Goal: Task Accomplishment & Management: Complete application form

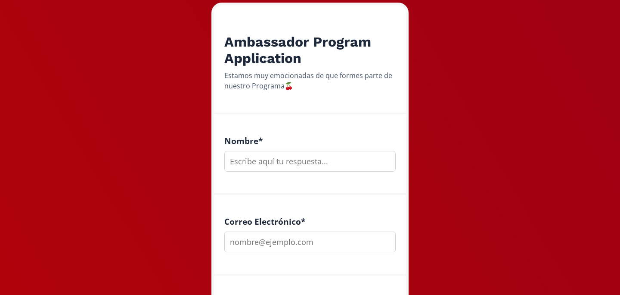
scroll to position [210, 0]
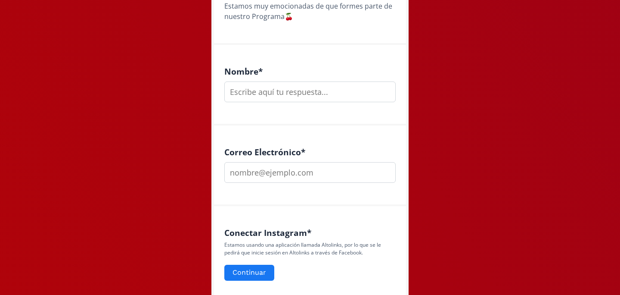
click at [255, 97] on input "text" at bounding box center [309, 91] width 171 height 21
type input "[PERSON_NAME]"
click at [277, 177] on input "email" at bounding box center [309, 172] width 171 height 21
type input "[EMAIL_ADDRESS][DOMAIN_NAME]"
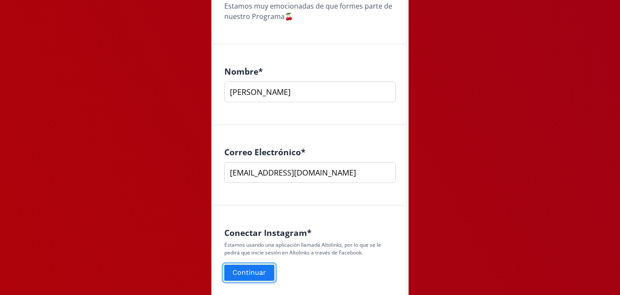
click at [254, 269] on button "Continuar" at bounding box center [249, 272] width 53 height 19
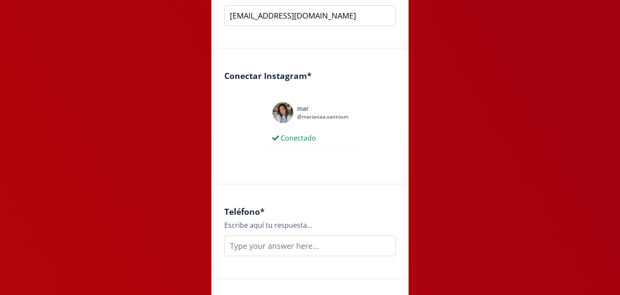
scroll to position [400, 0]
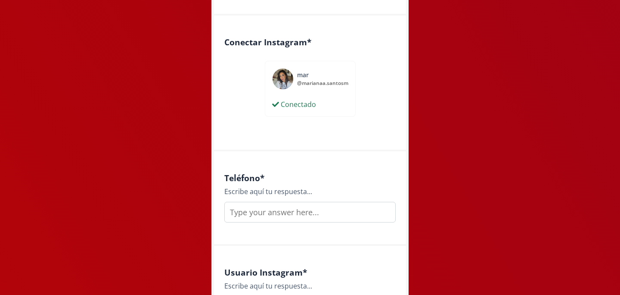
click at [329, 214] on input "text" at bounding box center [309, 212] width 171 height 21
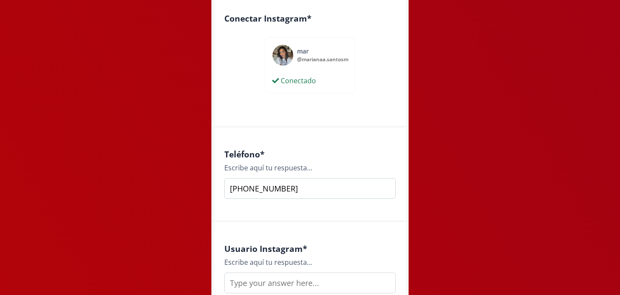
scroll to position [427, 0]
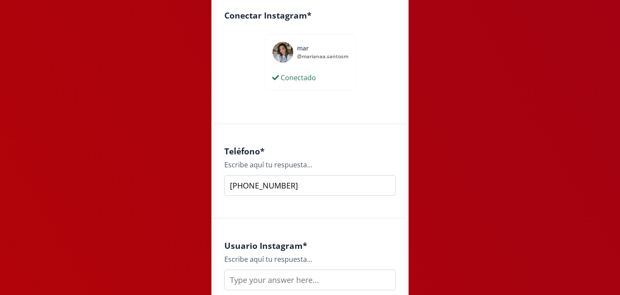
click at [255, 183] on input "[PHONE_NUMBER]" at bounding box center [309, 185] width 171 height 21
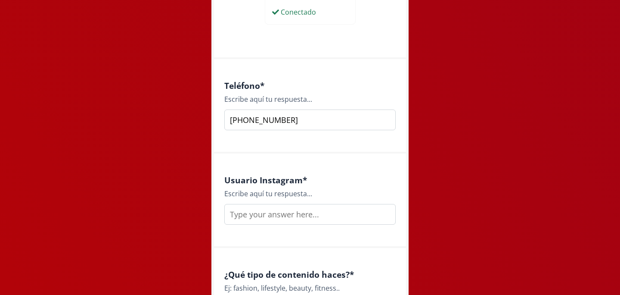
scroll to position [497, 0]
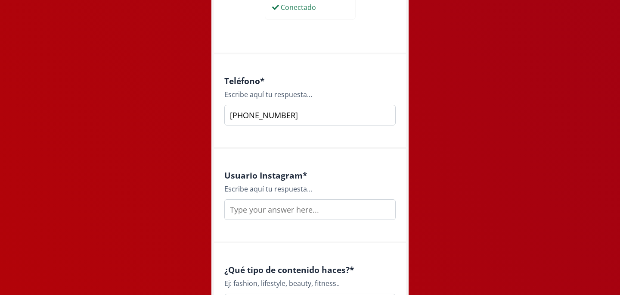
type input "[PHONE_NUMBER]"
click at [259, 214] on input "text" at bounding box center [309, 209] width 171 height 21
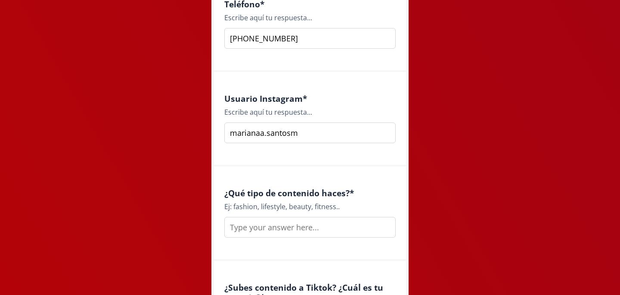
scroll to position [593, 0]
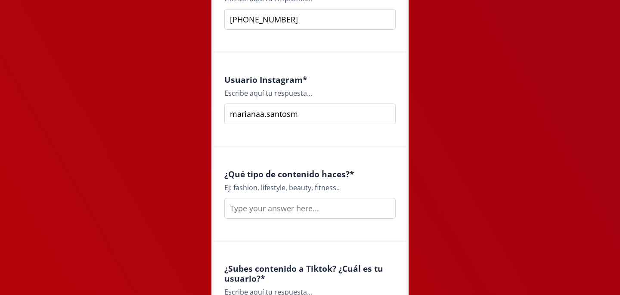
type input "marianaa.santosm"
click at [242, 202] on input "text" at bounding box center [309, 208] width 171 height 21
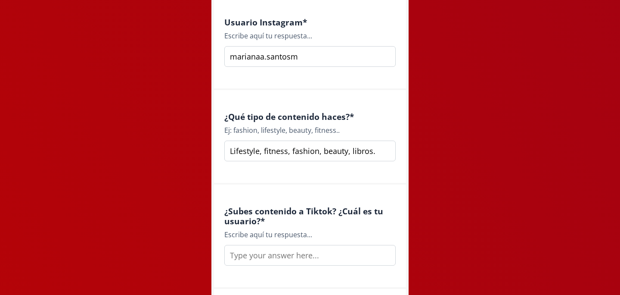
scroll to position [681, 0]
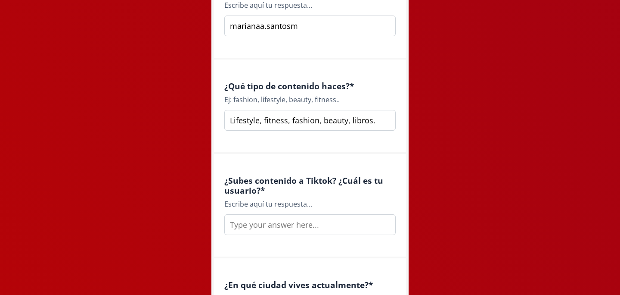
click at [351, 121] on input "Lifestyle, fitness, fashion, beauty, libros." at bounding box center [309, 120] width 171 height 21
type input "Lifestyle, fitness, fashion, beauty y libros."
click at [294, 233] on input "text" at bounding box center [309, 224] width 171 height 21
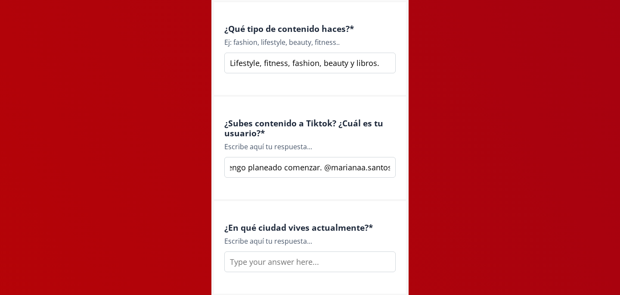
scroll to position [0, 46]
type input "No, pero tengo planeado comenzar. @marianaa.santosm"
click at [264, 261] on input "text" at bounding box center [309, 261] width 171 height 21
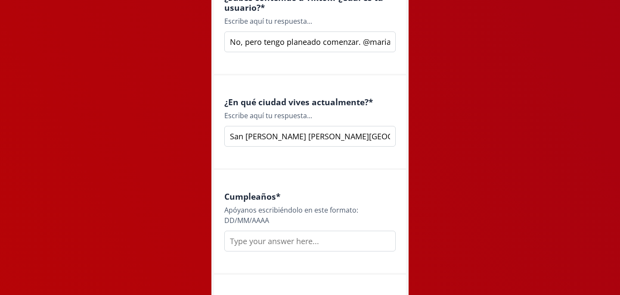
scroll to position [870, 0]
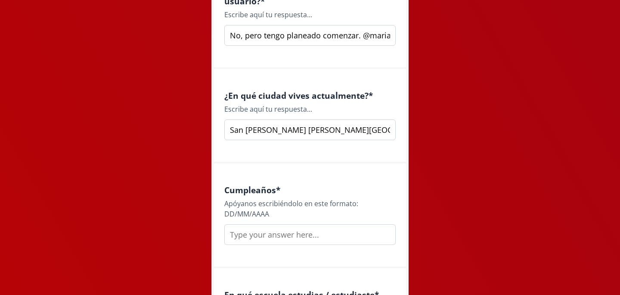
type input "San [PERSON_NAME] [PERSON_NAME][GEOGRAPHIC_DATA]."
click at [278, 240] on input "text" at bounding box center [309, 234] width 171 height 21
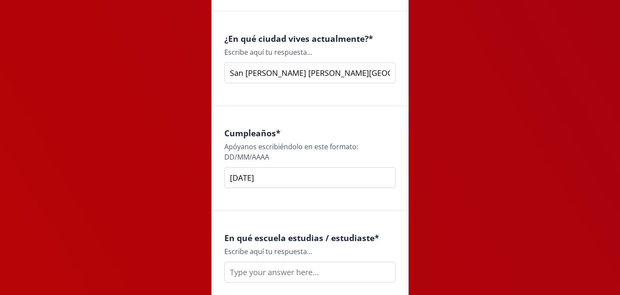
scroll to position [965, 0]
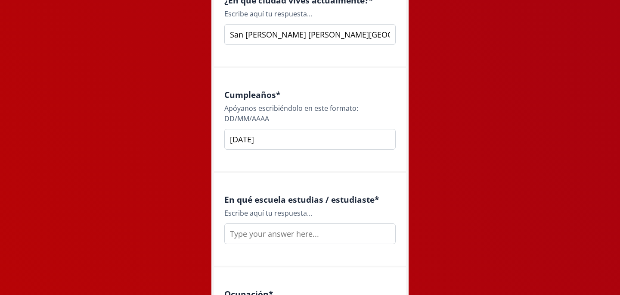
type input "[DATE]"
click at [280, 236] on input "text" at bounding box center [309, 233] width 171 height 21
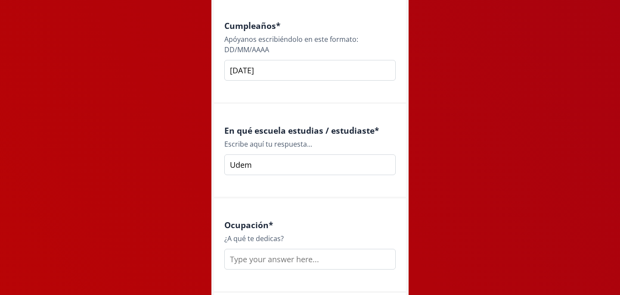
scroll to position [1055, 0]
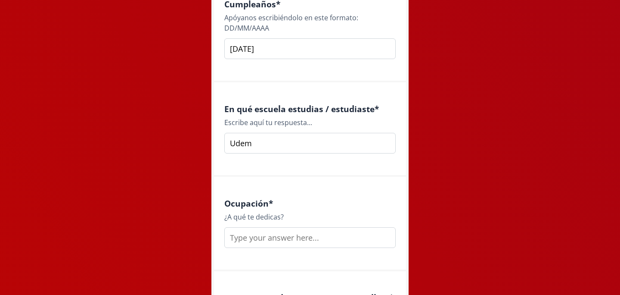
type input "Udem"
click at [246, 233] on input "text" at bounding box center [309, 237] width 171 height 21
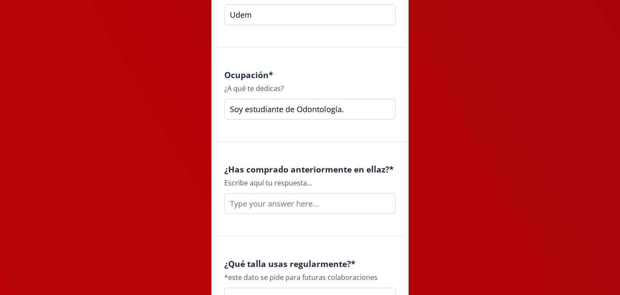
scroll to position [1193, 0]
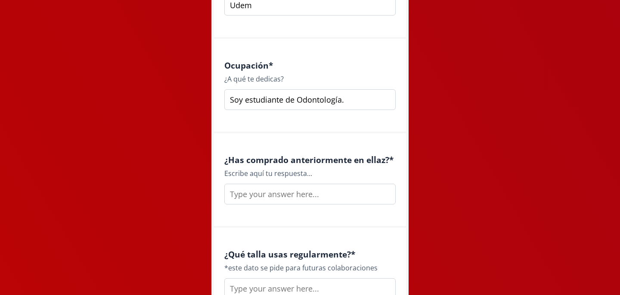
type input "Soy estudiante de Odontología."
click at [267, 199] on input "text" at bounding box center [309, 193] width 171 height 21
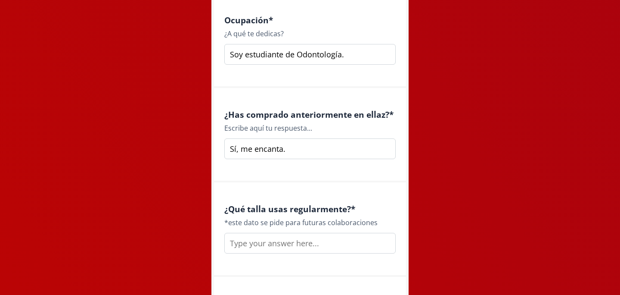
scroll to position [1240, 0]
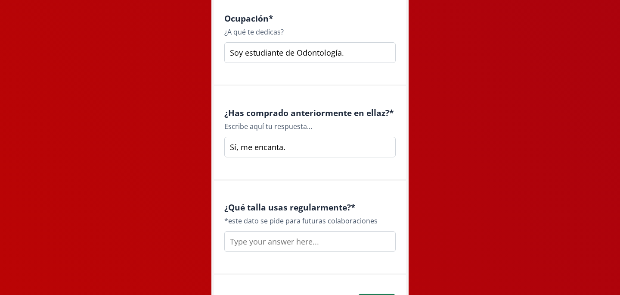
drag, startPoint x: 286, startPoint y: 149, endPoint x: 254, endPoint y: 145, distance: 32.5
click at [254, 145] on input "Sí, me encanta." at bounding box center [309, 147] width 171 height 21
type input "Sí, me encanta."
click at [257, 248] on input "text" at bounding box center [309, 241] width 171 height 21
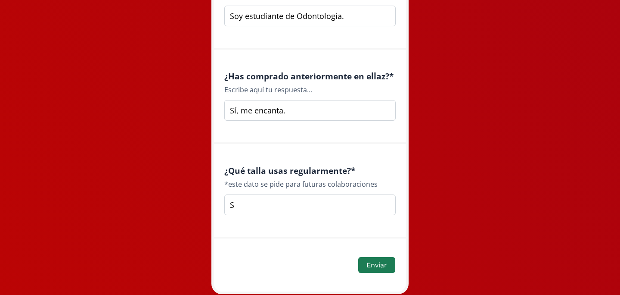
scroll to position [1306, 0]
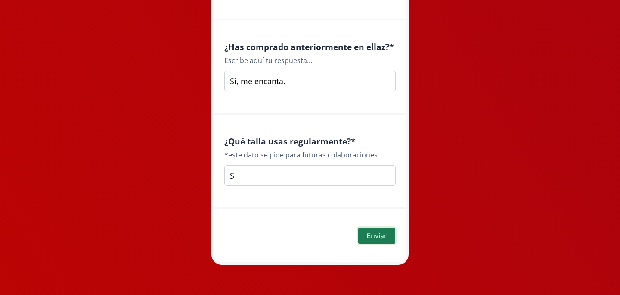
type input "S"
click at [369, 235] on button "Enviar" at bounding box center [377, 235] width 40 height 19
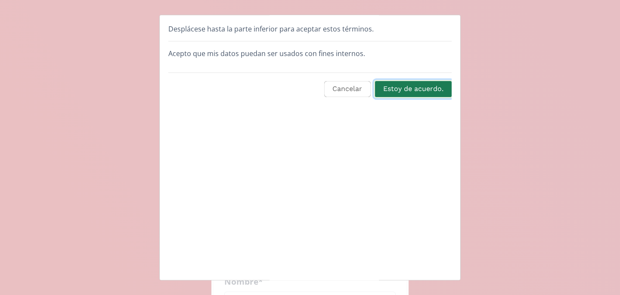
click at [409, 89] on button "Estoy de acuerdo." at bounding box center [413, 89] width 79 height 19
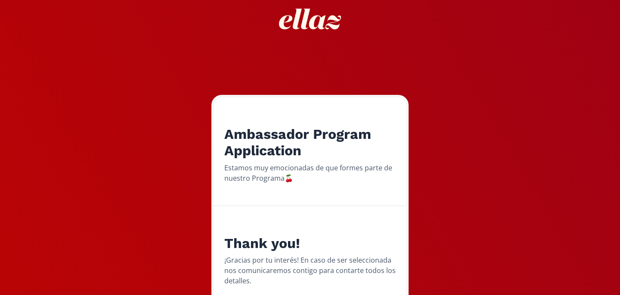
scroll to position [107, 0]
